Goal: Information Seeking & Learning: Learn about a topic

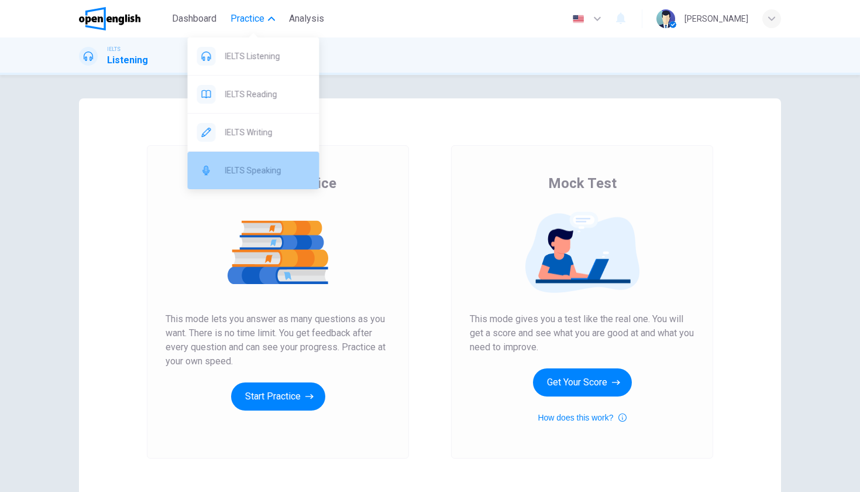
click at [262, 173] on span "IELTS Speaking" at bounding box center [267, 170] width 85 height 14
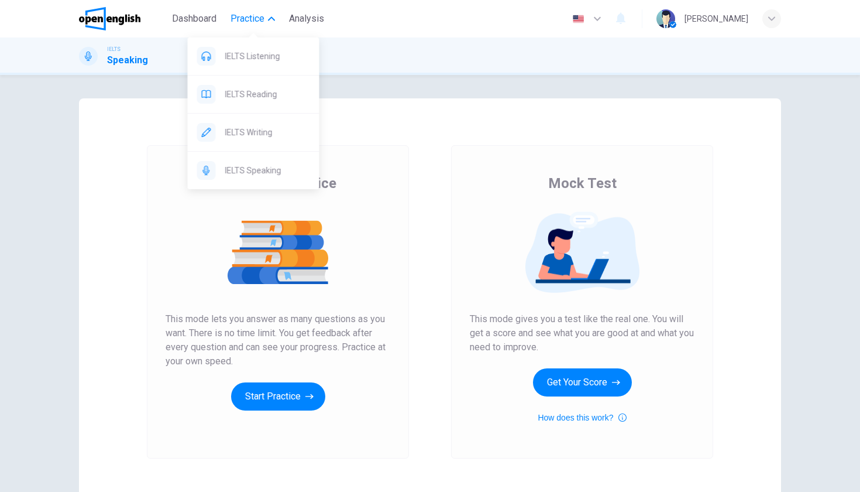
click at [271, 16] on icon "button" at bounding box center [271, 18] width 7 height 7
click at [238, 160] on div "IELTS Speaking" at bounding box center [254, 170] width 132 height 37
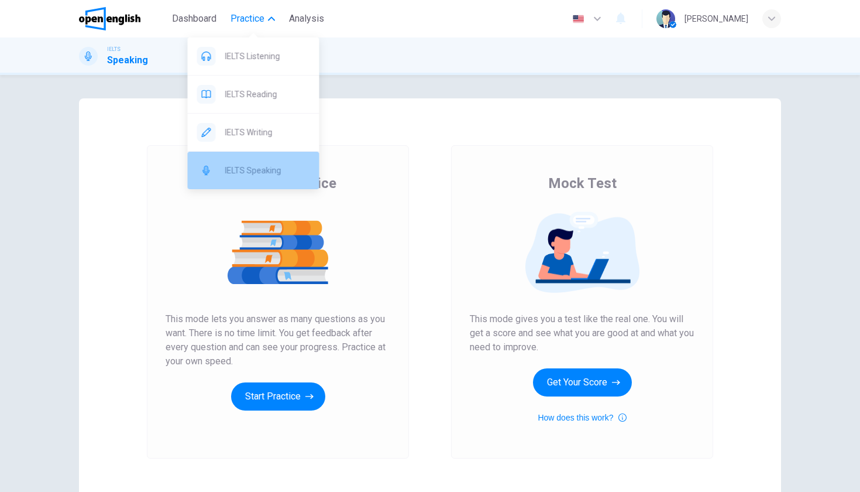
click at [212, 170] on div at bounding box center [206, 170] width 19 height 19
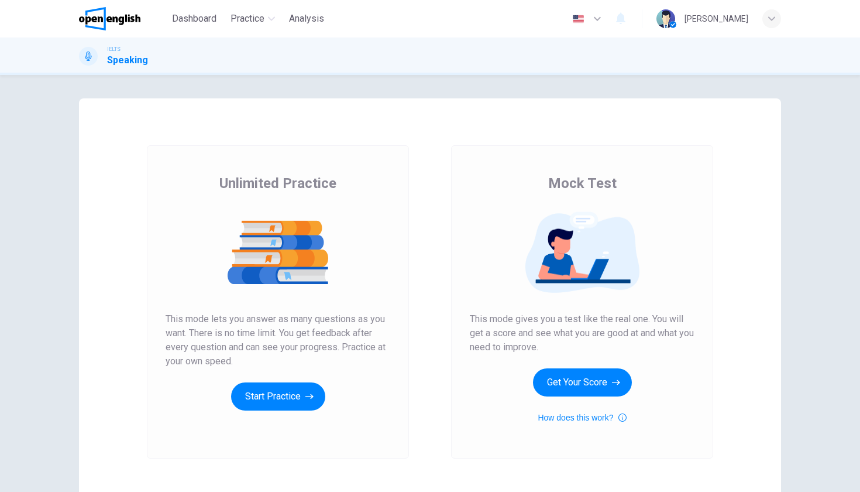
click at [502, 112] on div "Unlimited Practice Mock Test Unlimited Practice This mode lets you answer as ma…" at bounding box center [430, 301] width 702 height 407
click at [189, 16] on span "Dashboard" at bounding box center [194, 19] width 44 height 14
